Goal: Find specific page/section: Find specific page/section

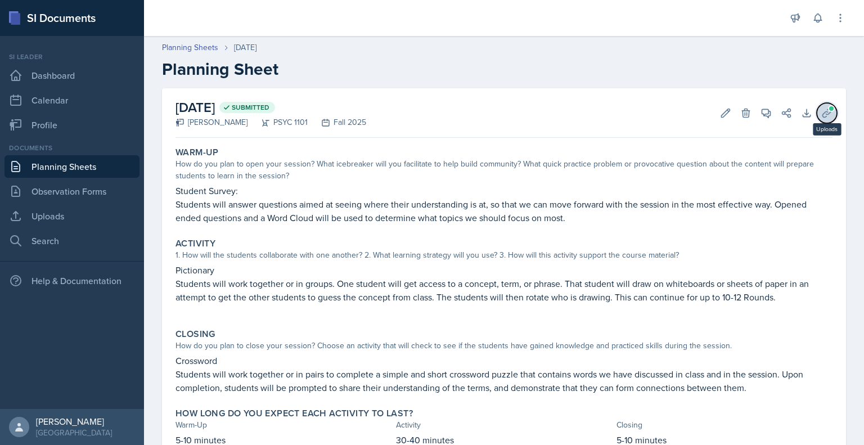
click at [817, 119] on button "Uploads" at bounding box center [827, 113] width 20 height 20
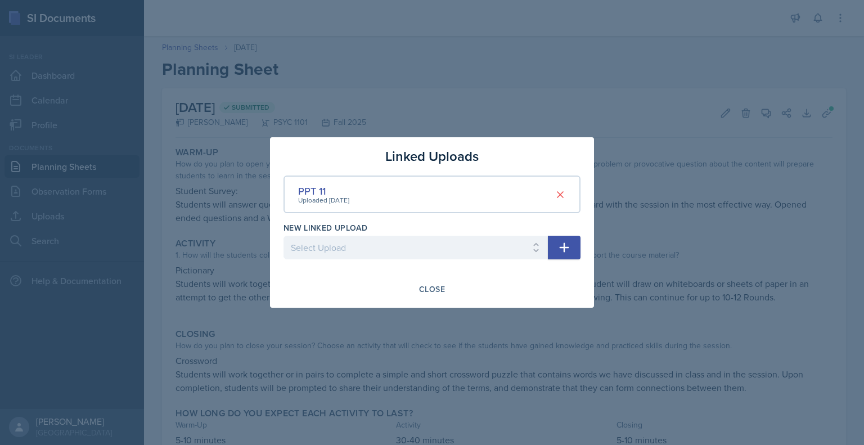
click at [720, 96] on div at bounding box center [432, 222] width 864 height 445
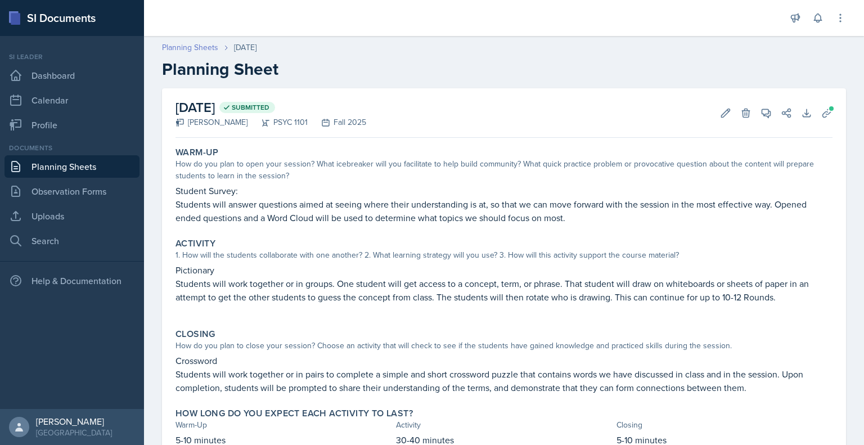
click at [202, 47] on link "Planning Sheets" at bounding box center [190, 48] width 56 height 12
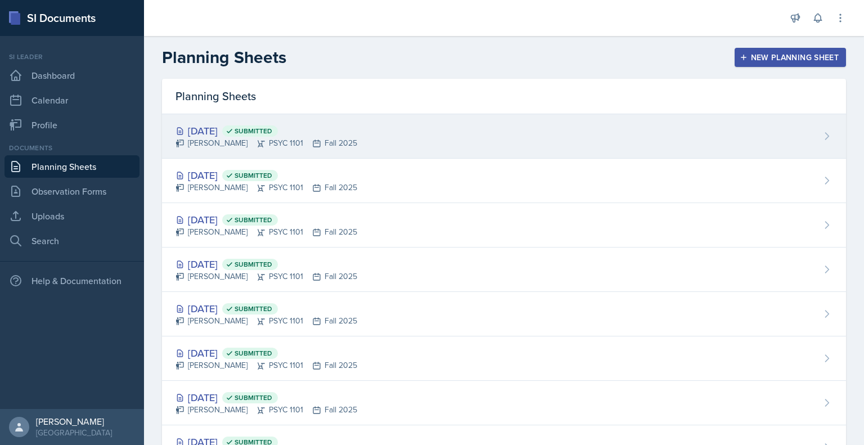
click at [634, 146] on div "[DATE] Submitted [PERSON_NAME] PSYC 1101 Fall 2025" at bounding box center [504, 136] width 684 height 44
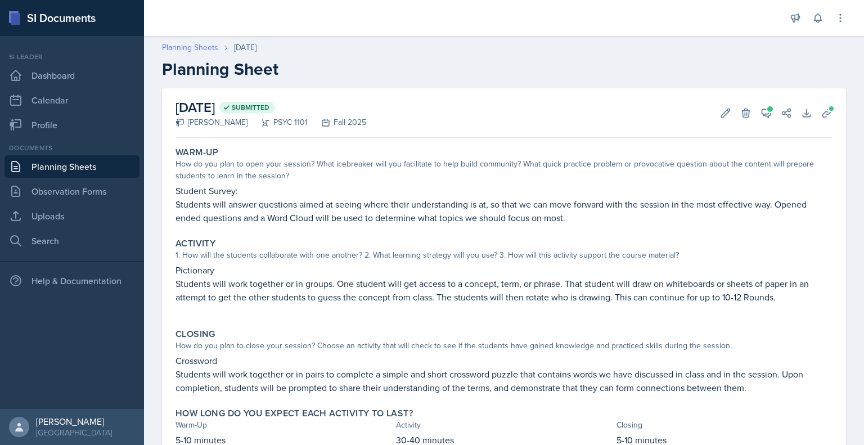
click at [174, 45] on link "Planning Sheets" at bounding box center [190, 48] width 56 height 12
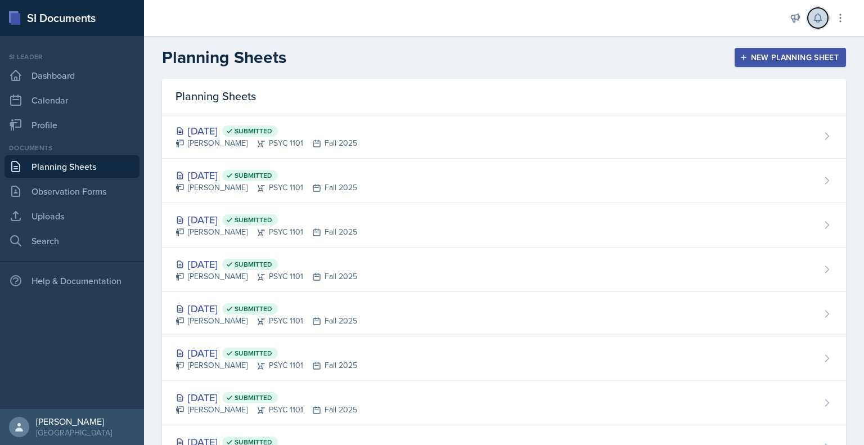
click at [817, 20] on icon at bounding box center [817, 17] width 11 height 11
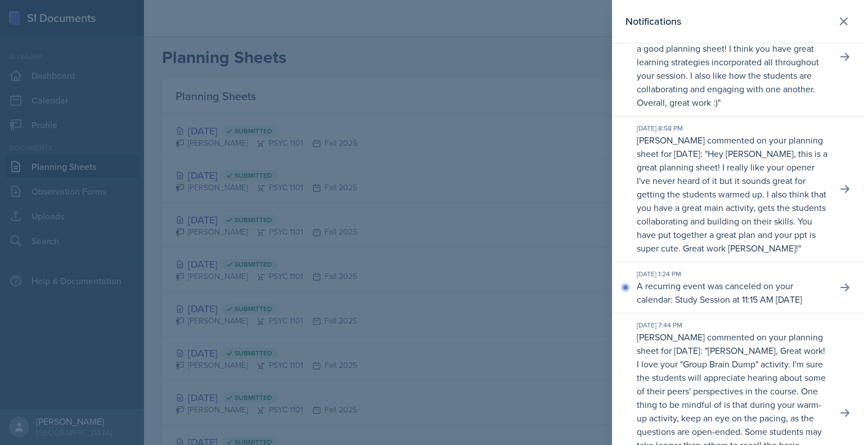
scroll to position [174, 0]
